Goal: Use online tool/utility: Utilize a website feature to perform a specific function

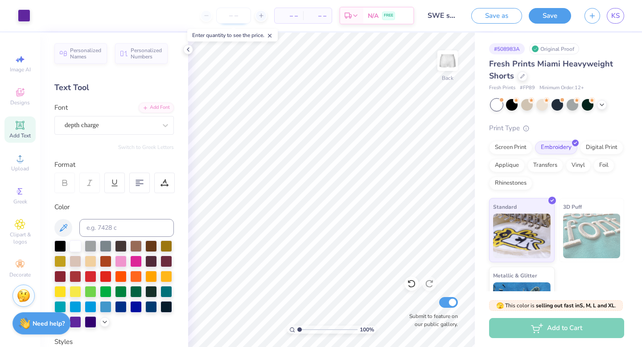
click at [244, 13] on input "number" at bounding box center [233, 16] width 35 height 16
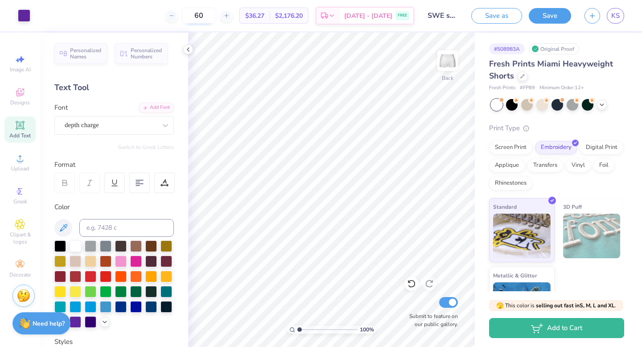
type input "6"
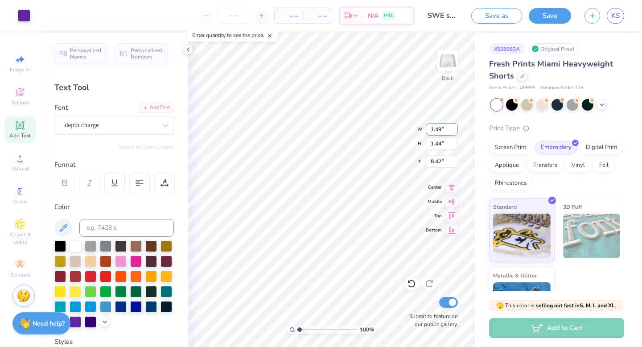
click at [440, 133] on input "1.49" at bounding box center [442, 129] width 32 height 12
click at [436, 128] on input "1.49" at bounding box center [442, 129] width 32 height 12
type input "2.00"
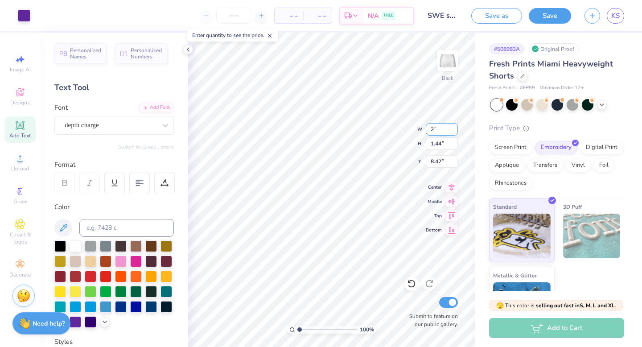
type input "1.93"
type input "8.07"
type input "1.68"
type input "0.58"
type input "9.27"
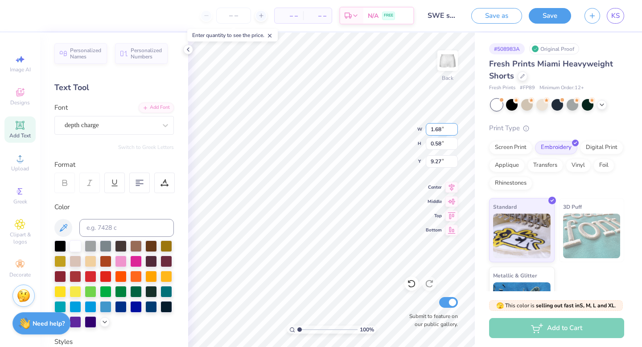
click at [436, 130] on input "1.68" at bounding box center [442, 129] width 32 height 12
type input "2.00"
type input "0.70"
type input "9.21"
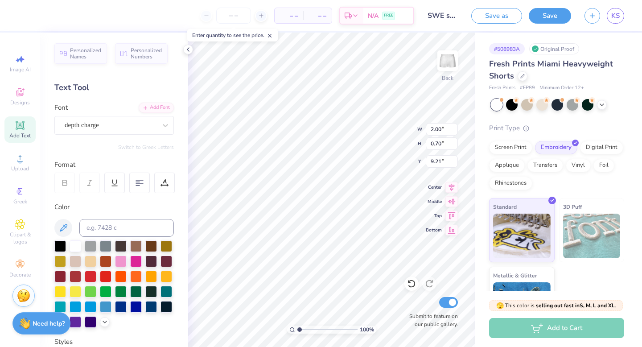
type input "9.30"
type input "1.93"
type input "7.91"
